Goal: Transaction & Acquisition: Purchase product/service

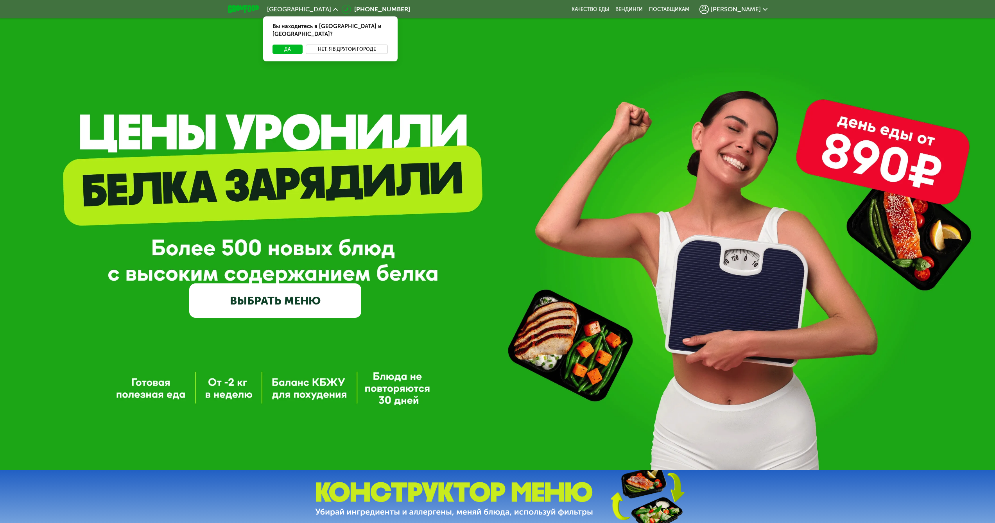
click at [329, 45] on button "Нет, я в другом городе" at bounding box center [347, 49] width 82 height 9
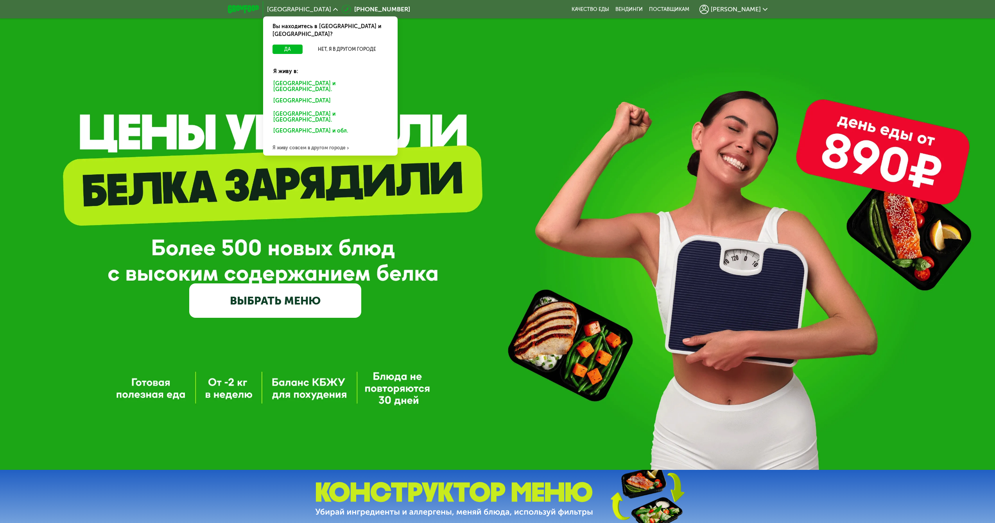
click at [312, 96] on div "[GEOGRAPHIC_DATA] и [GEOGRAPHIC_DATA]." at bounding box center [329, 102] width 122 height 13
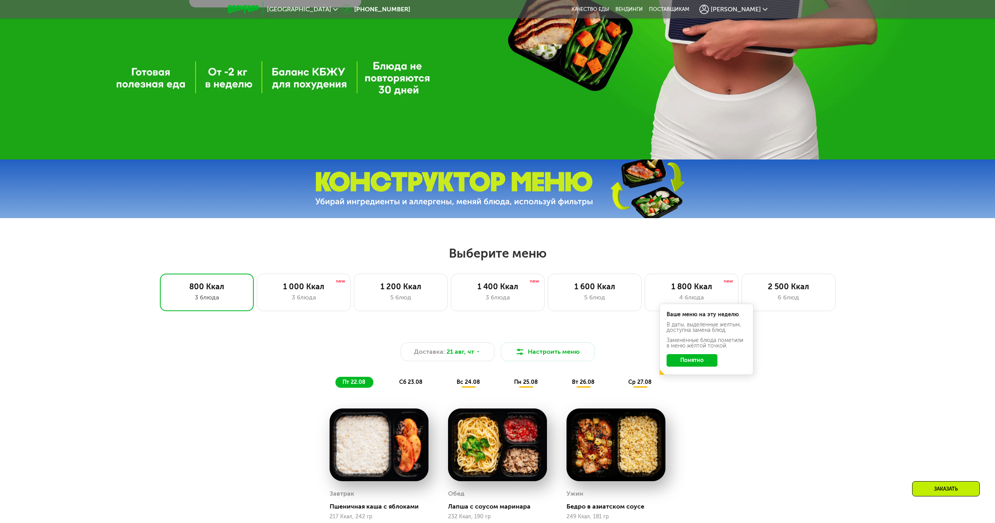
scroll to position [352, 0]
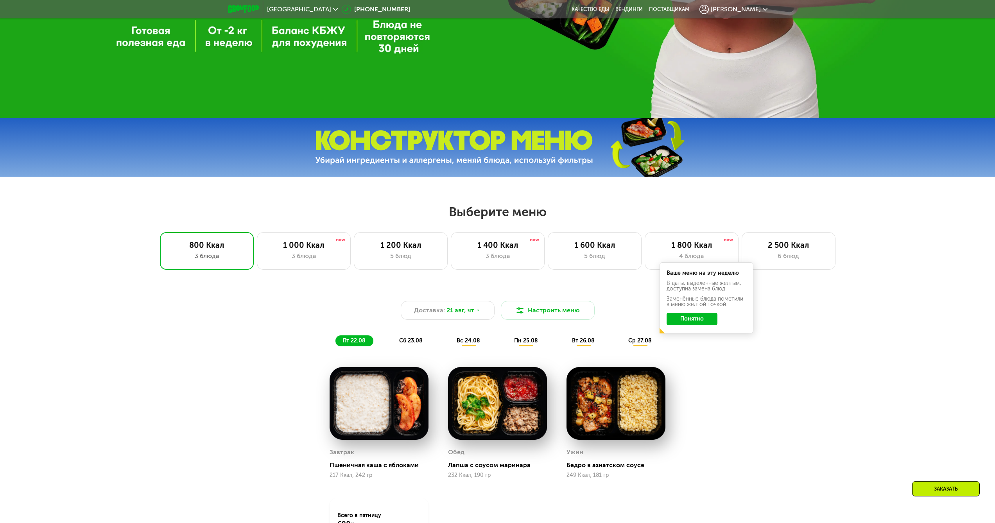
click at [705, 322] on button "Понятно" at bounding box center [692, 319] width 51 height 13
click at [785, 248] on div "2 500 Ккал" at bounding box center [788, 244] width 77 height 9
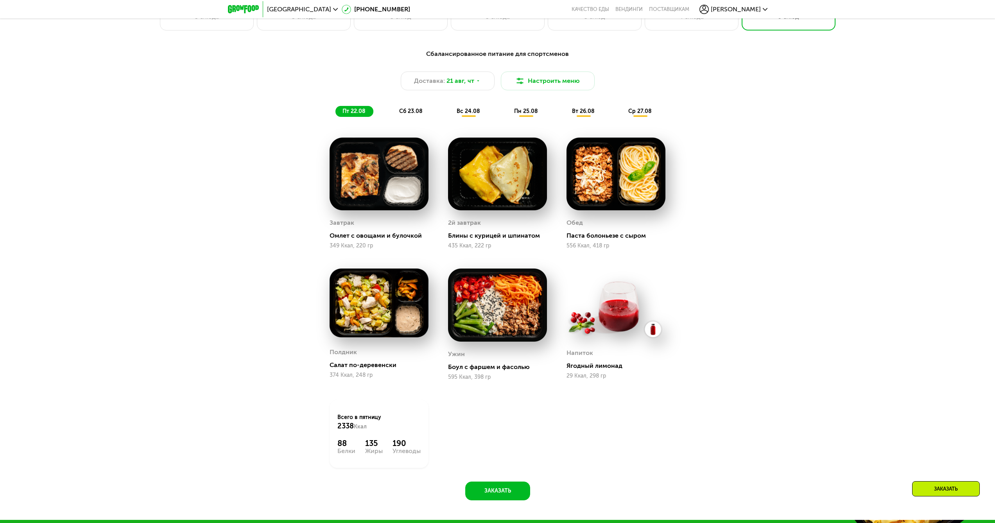
scroll to position [586, 0]
